Goal: Find specific page/section: Find specific page/section

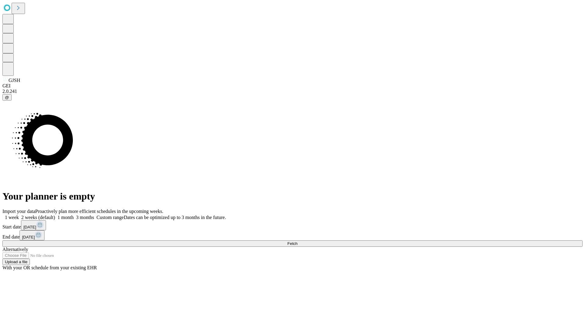
click at [297, 241] on span "Fetch" at bounding box center [292, 243] width 10 height 5
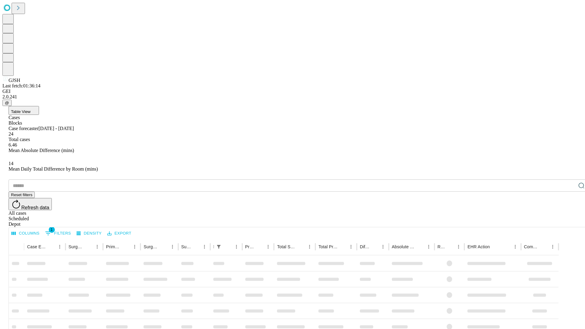
click at [30, 109] on span "Table View" at bounding box center [20, 111] width 19 height 5
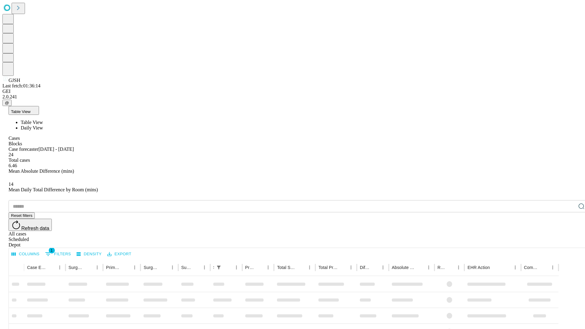
click at [43, 125] on span "Daily View" at bounding box center [32, 127] width 22 height 5
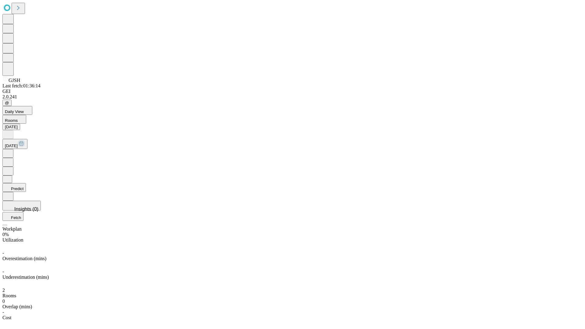
click at [26, 183] on button "Predict" at bounding box center [13, 187] width 23 height 9
